Goal: Information Seeking & Learning: Check status

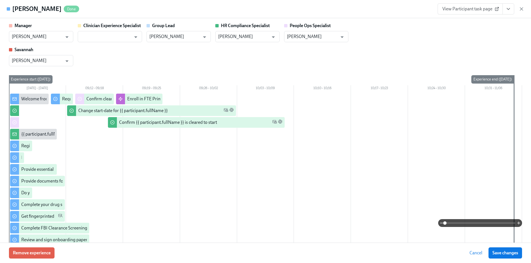
scroll to position [0, 6206]
